Goal: Information Seeking & Learning: Learn about a topic

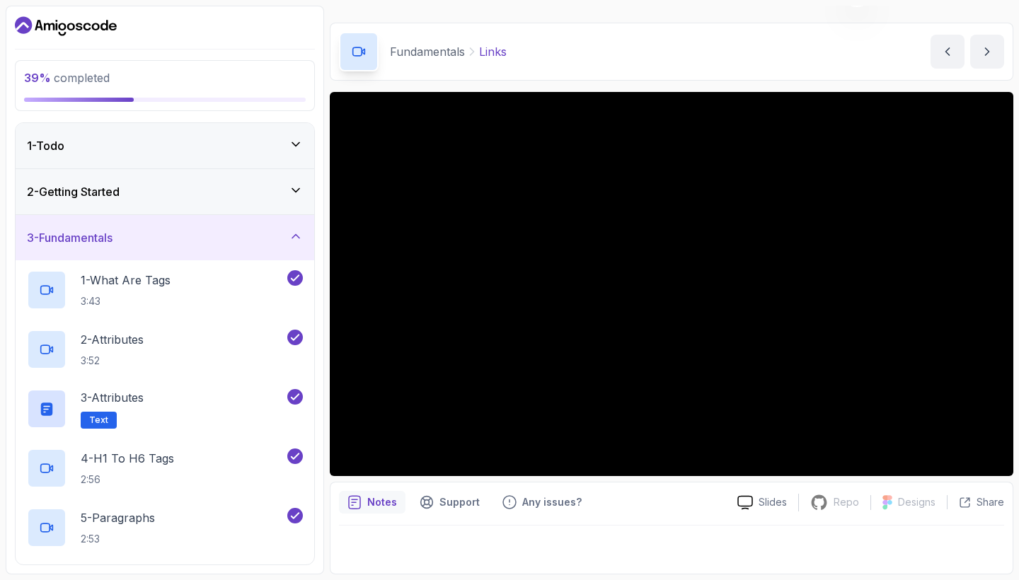
click at [195, 414] on div "3 - Attributes Text" at bounding box center [156, 409] width 258 height 40
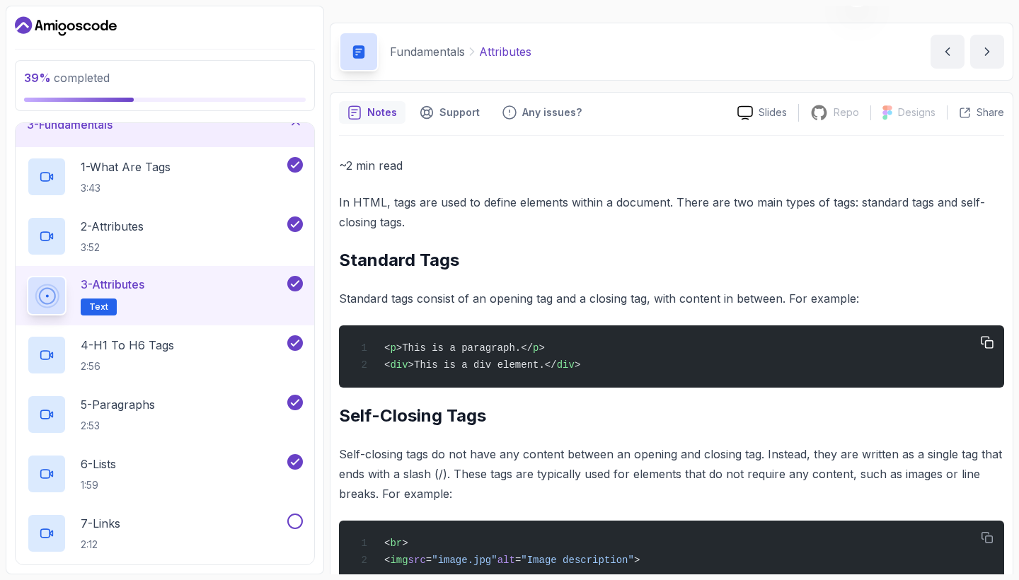
scroll to position [115, 0]
click at [627, 262] on h2 "Standard Tags" at bounding box center [671, 260] width 665 height 23
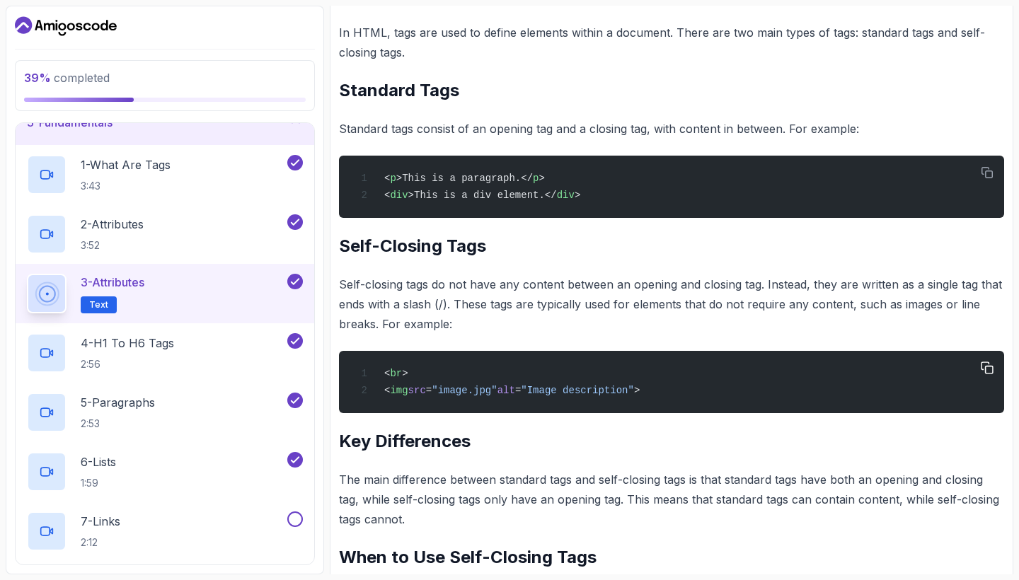
scroll to position [188, 0]
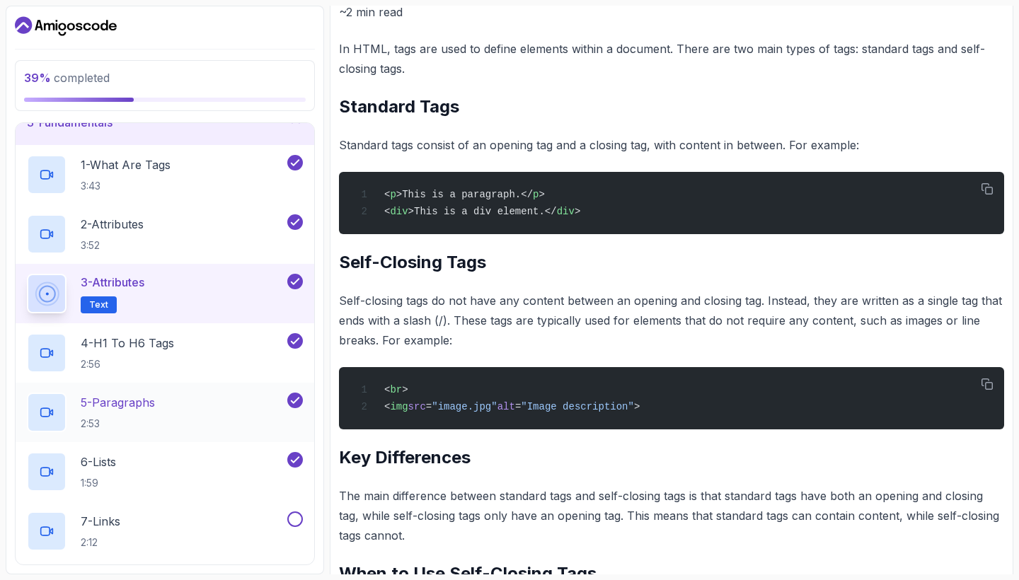
click at [221, 403] on div "5 - Paragraphs 2:53" at bounding box center [156, 413] width 258 height 40
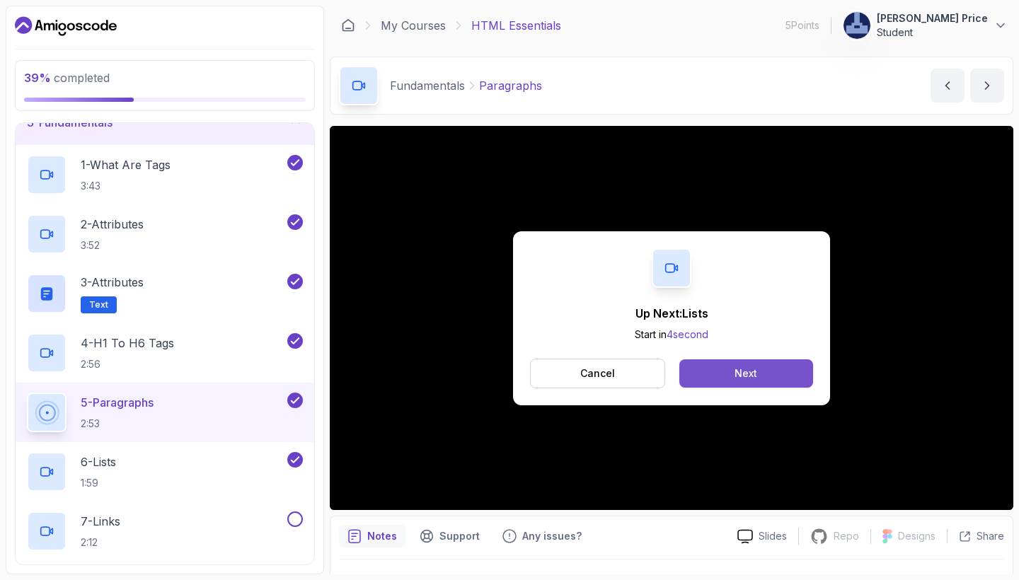
click at [750, 375] on div "Next" at bounding box center [746, 374] width 23 height 14
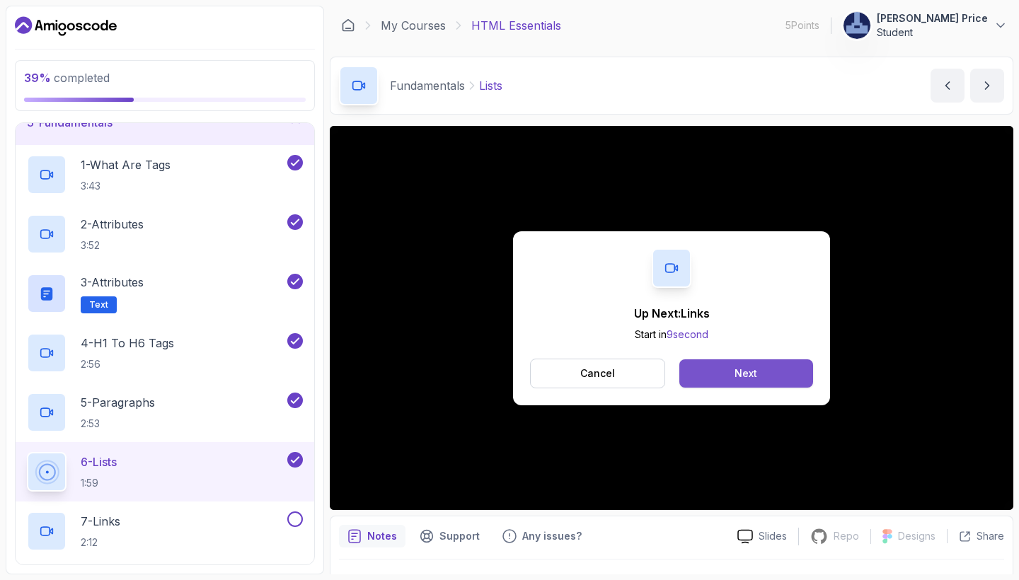
click at [738, 370] on div "Next" at bounding box center [746, 374] width 23 height 14
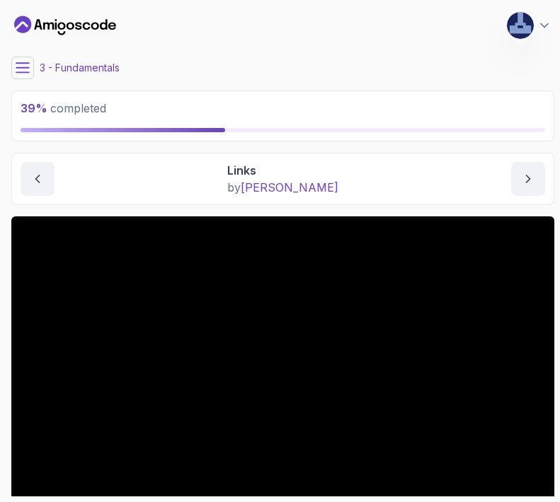
click at [536, 67] on div "3 - Fundamentals" at bounding box center [282, 68] width 543 height 23
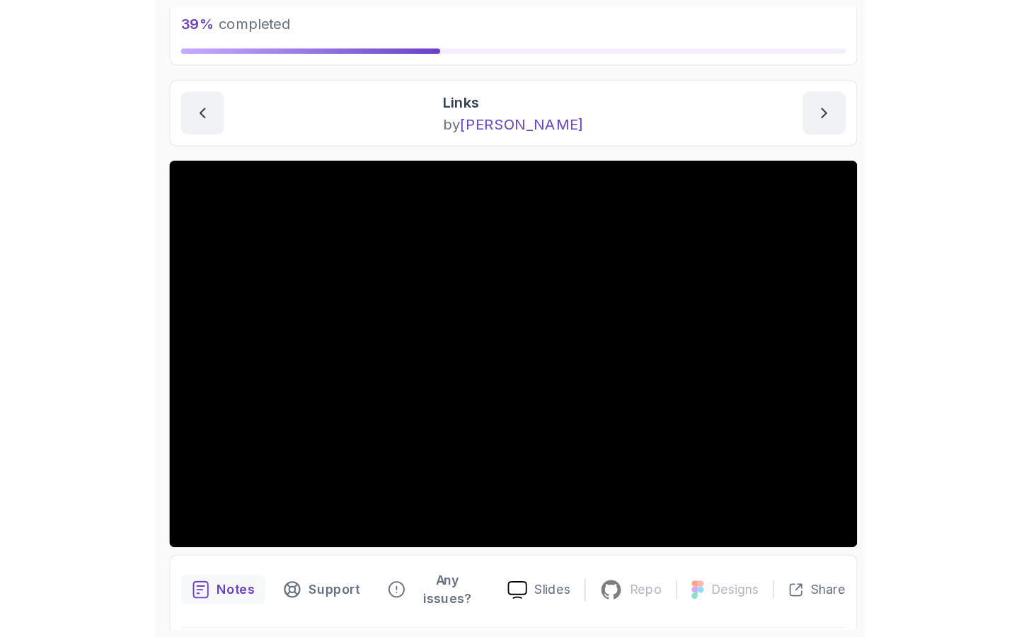
scroll to position [91, 0]
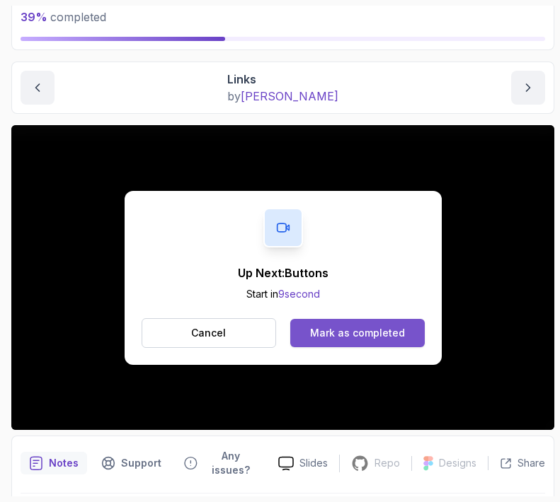
click at [328, 333] on div "Mark as completed" at bounding box center [357, 333] width 95 height 14
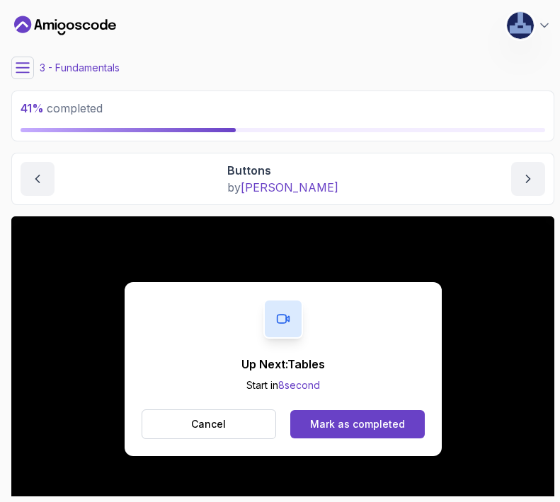
click at [315, 432] on button "Mark as completed" at bounding box center [357, 424] width 134 height 28
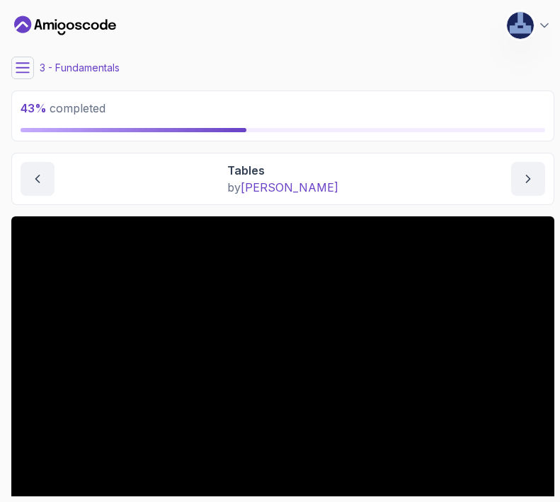
click at [251, 39] on div "My Courses HTML Essentials 5 Points 1 [PERSON_NAME] Price Student" at bounding box center [282, 26] width 543 height 40
